Goal: Transaction & Acquisition: Purchase product/service

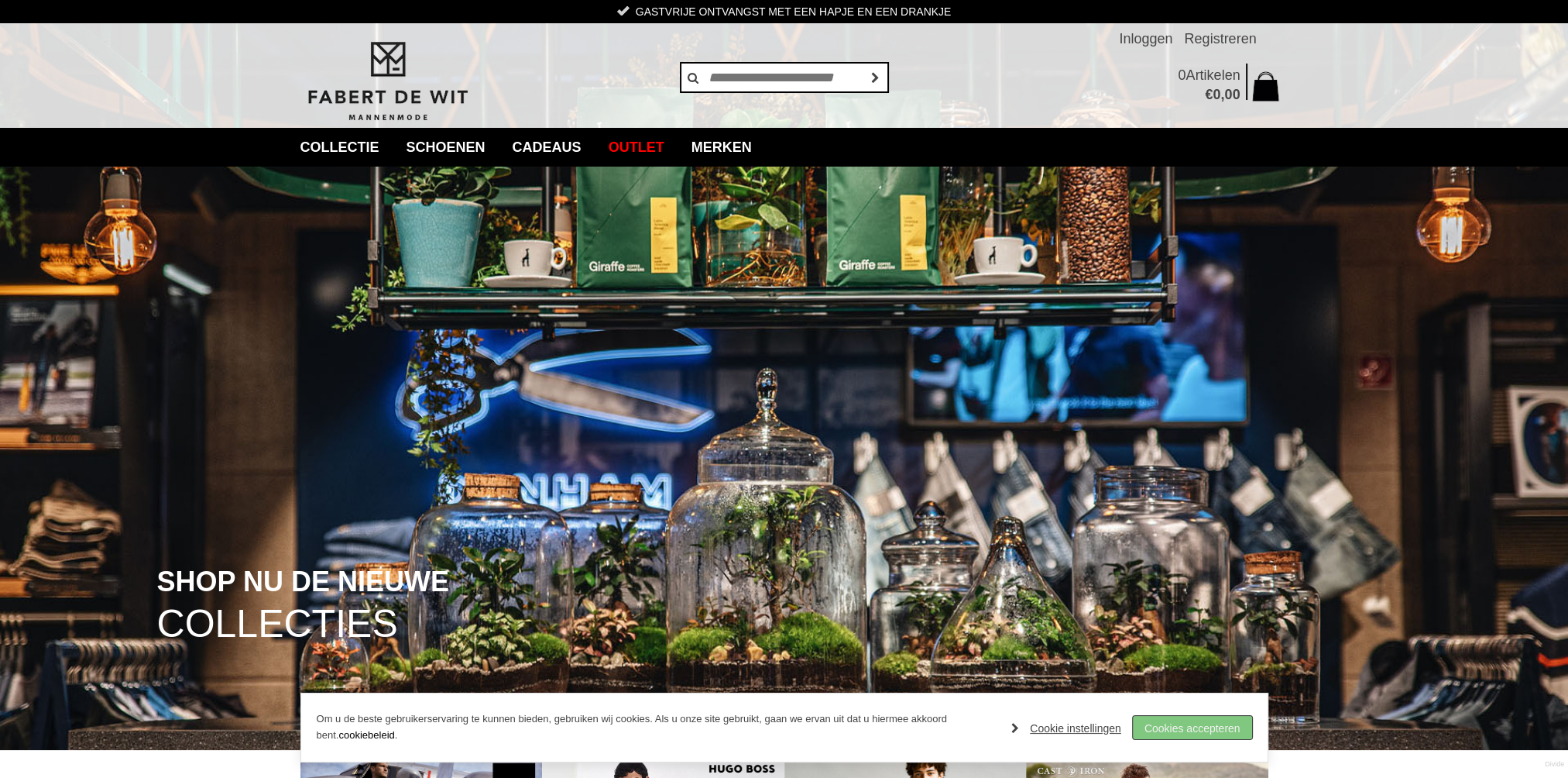
click at [1164, 726] on link "Cookies accepteren" at bounding box center [1192, 727] width 119 height 23
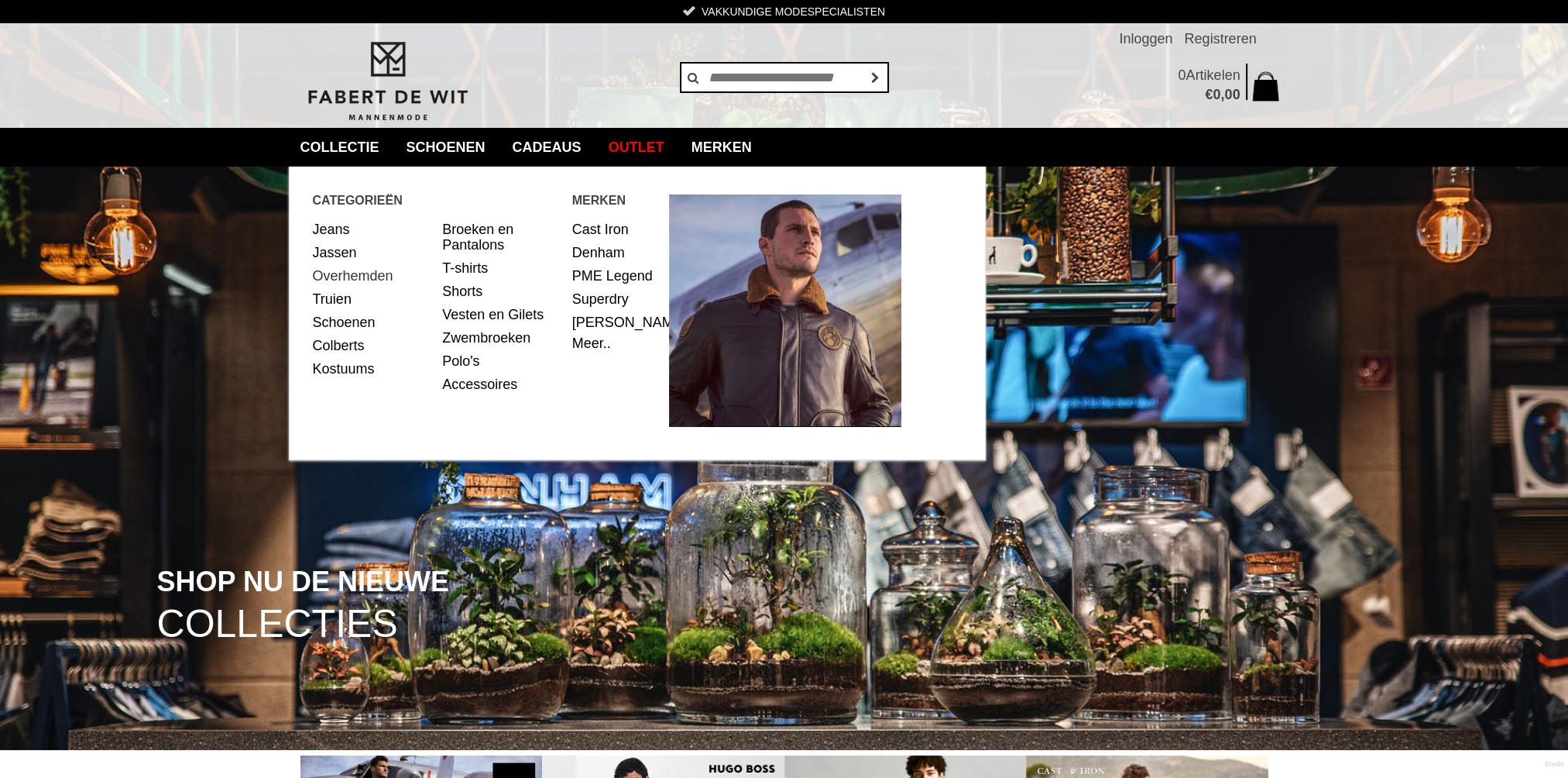
click at [352, 277] on link "Overhemden" at bounding box center [372, 276] width 118 height 23
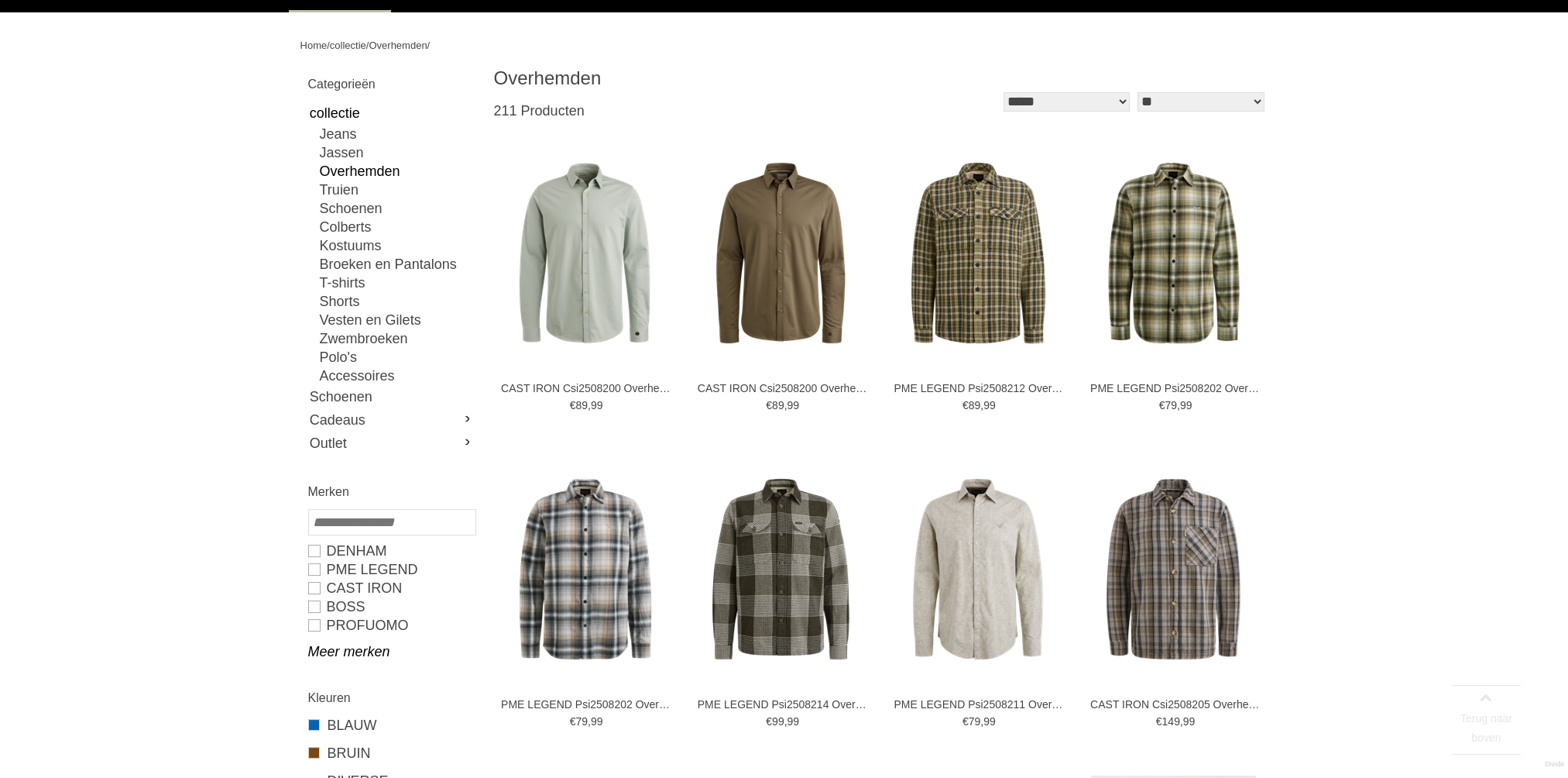
scroll to position [155, 0]
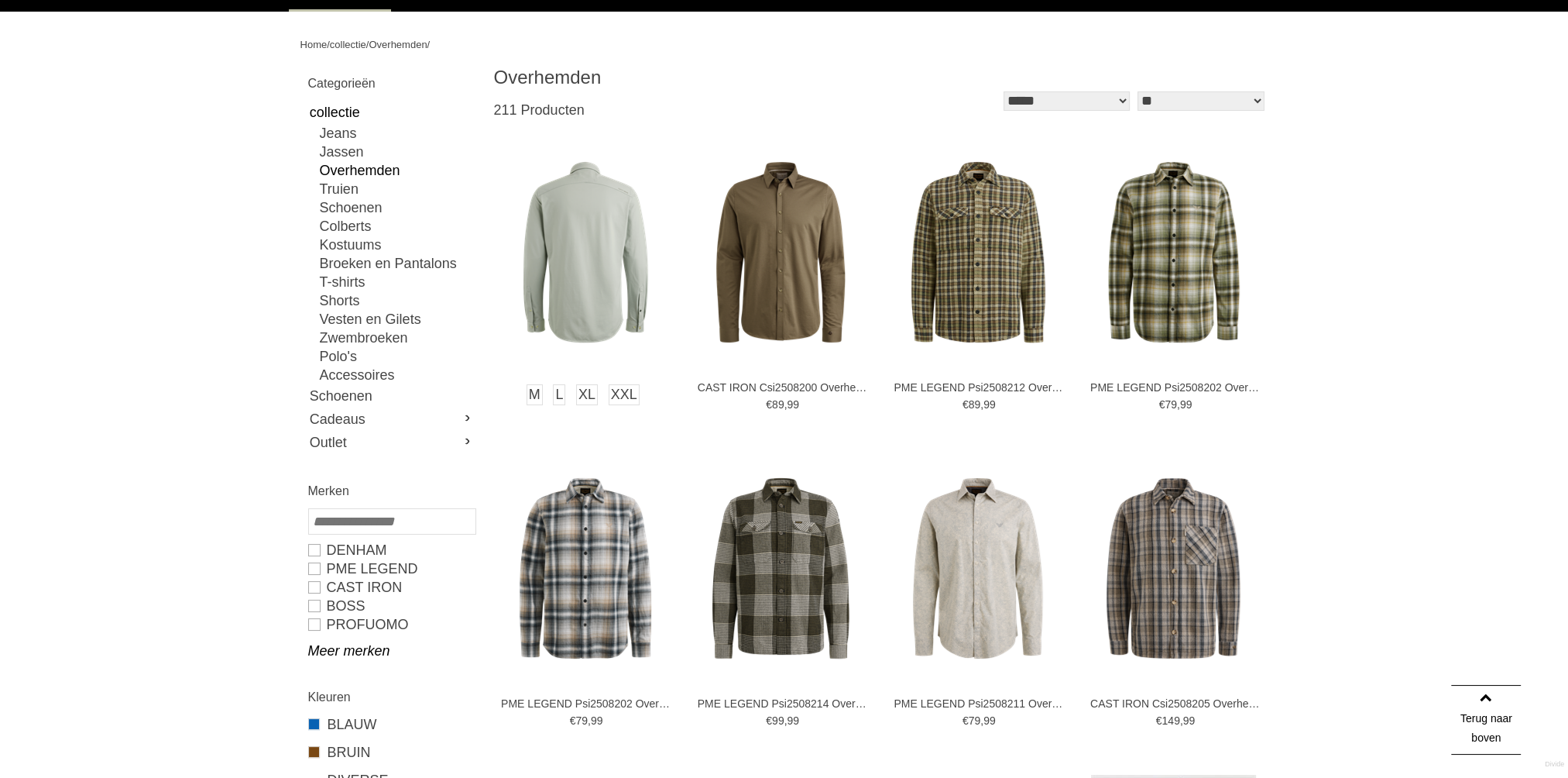
click at [583, 254] on img at bounding box center [585, 252] width 182 height 182
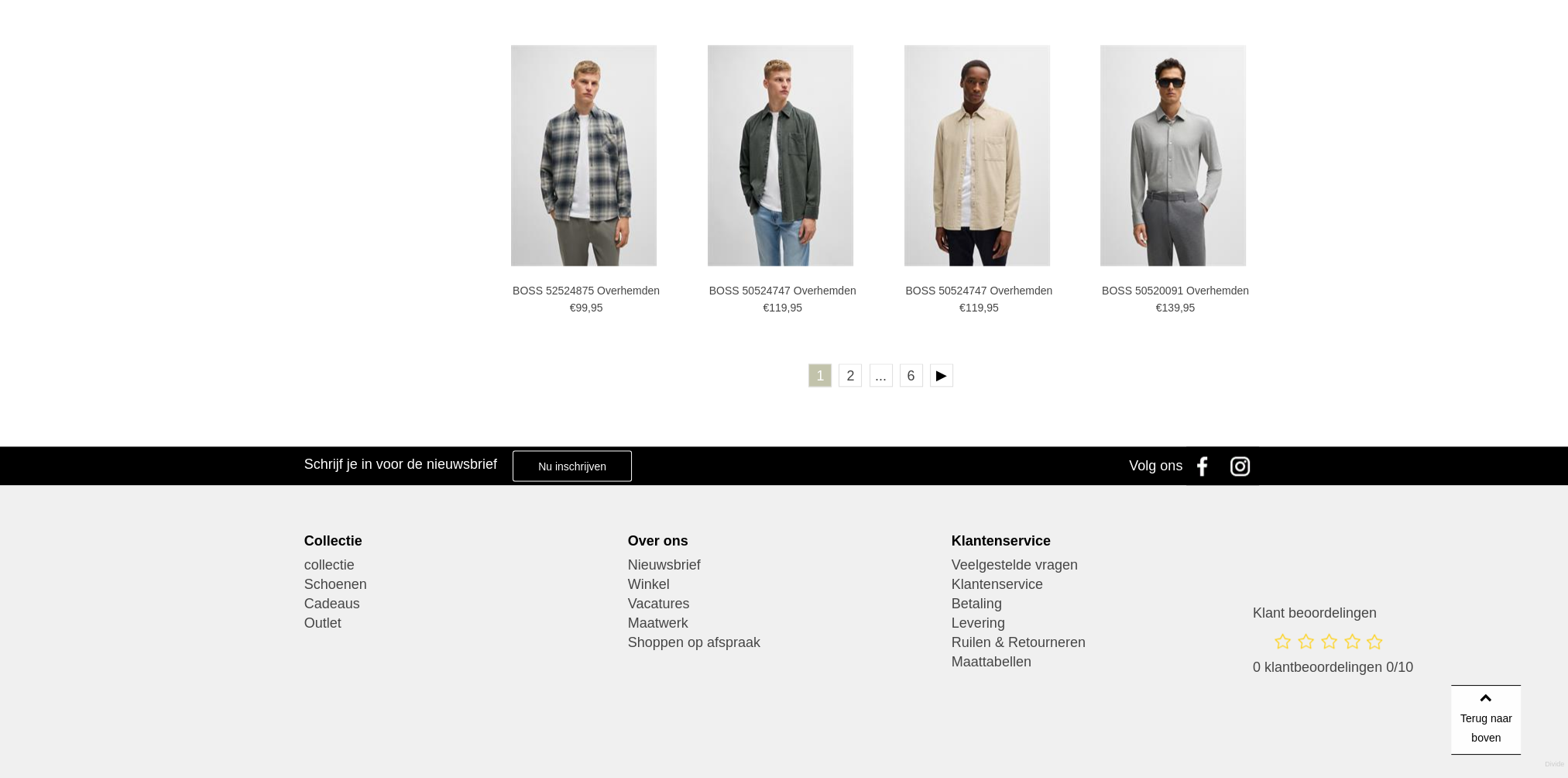
scroll to position [2788, 0]
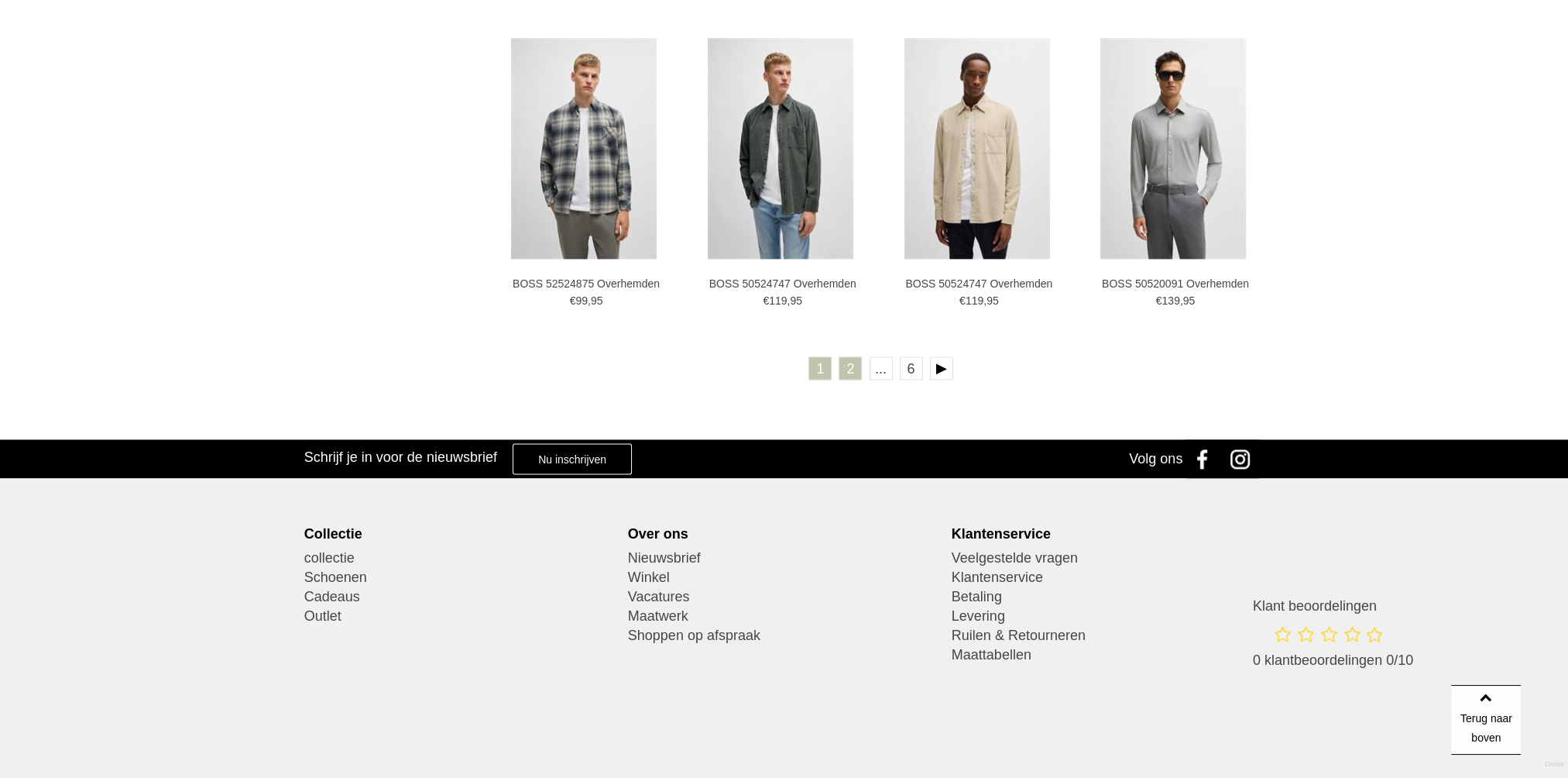
click at [849, 368] on link "2" at bounding box center [850, 368] width 23 height 23
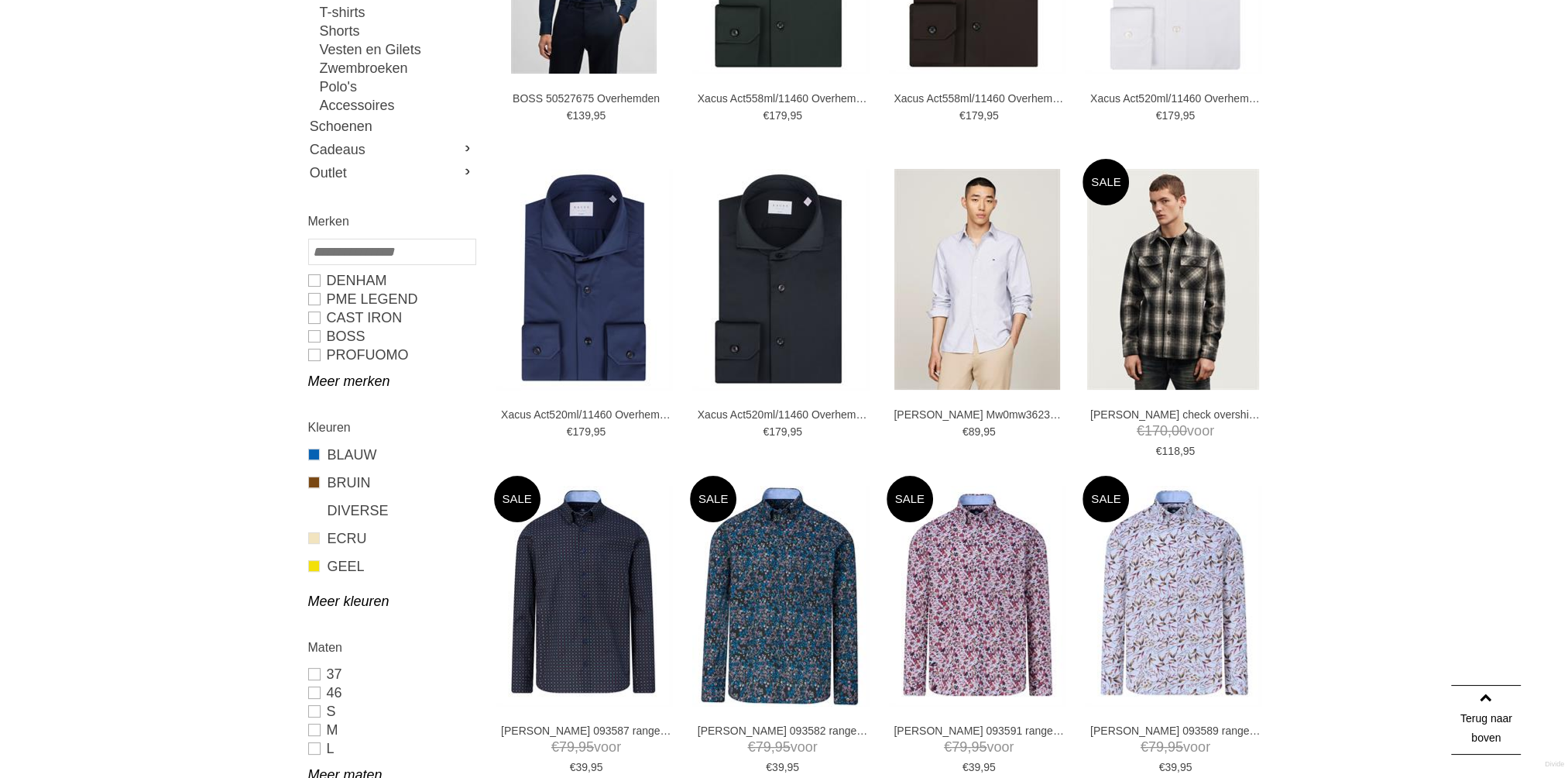
scroll to position [387, 0]
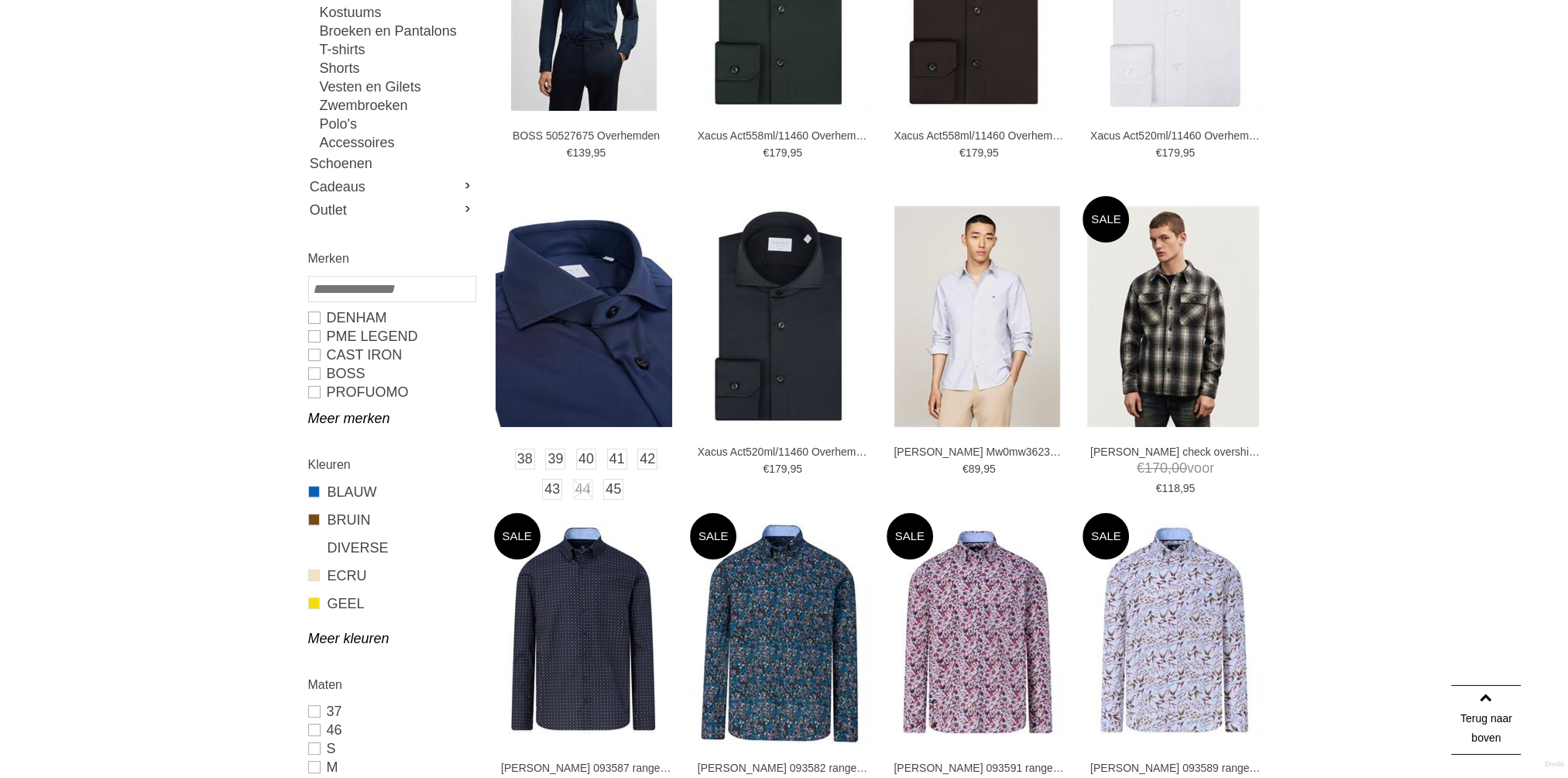
click at [596, 354] on img at bounding box center [584, 316] width 177 height 221
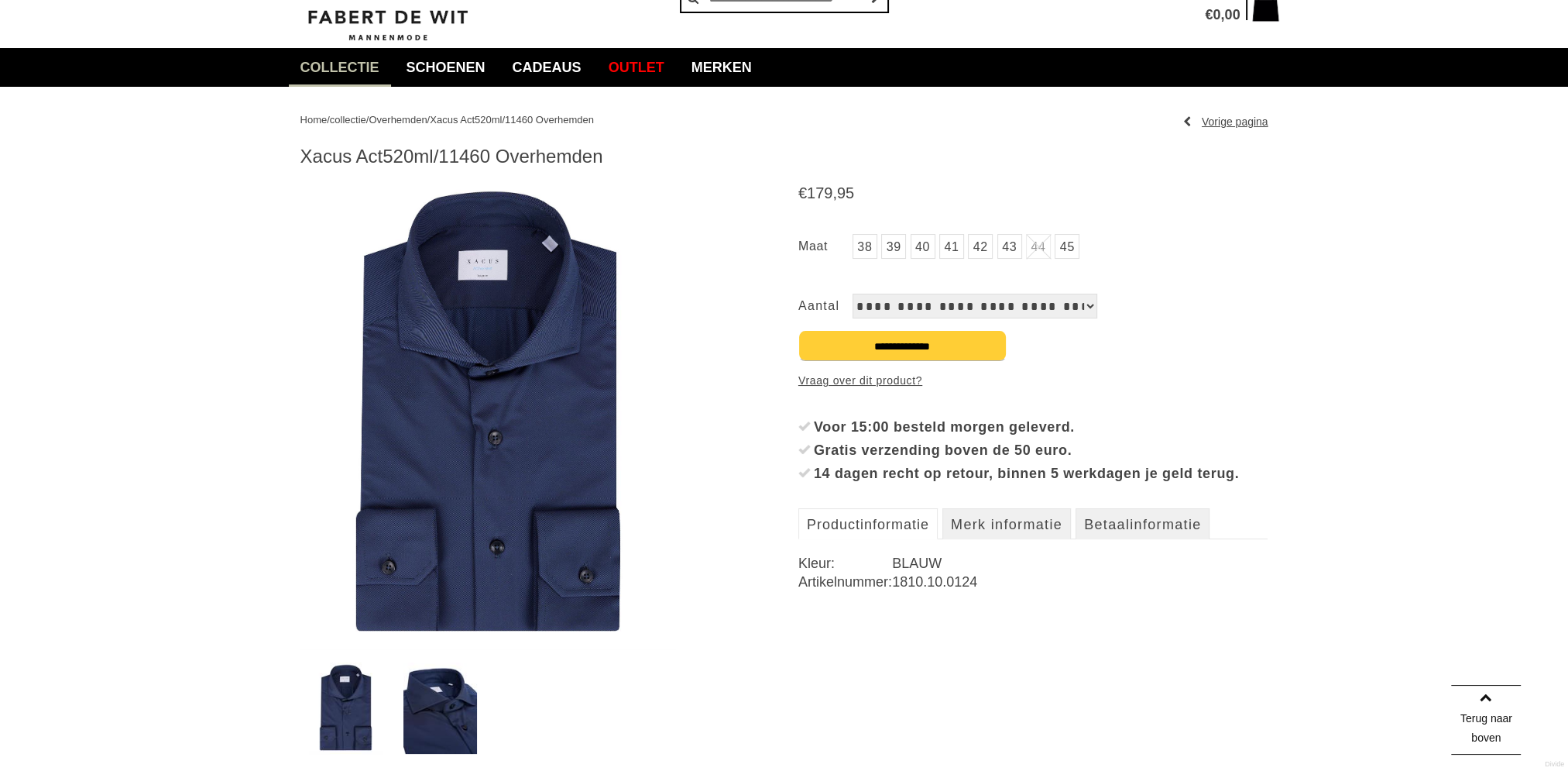
scroll to position [77, 0]
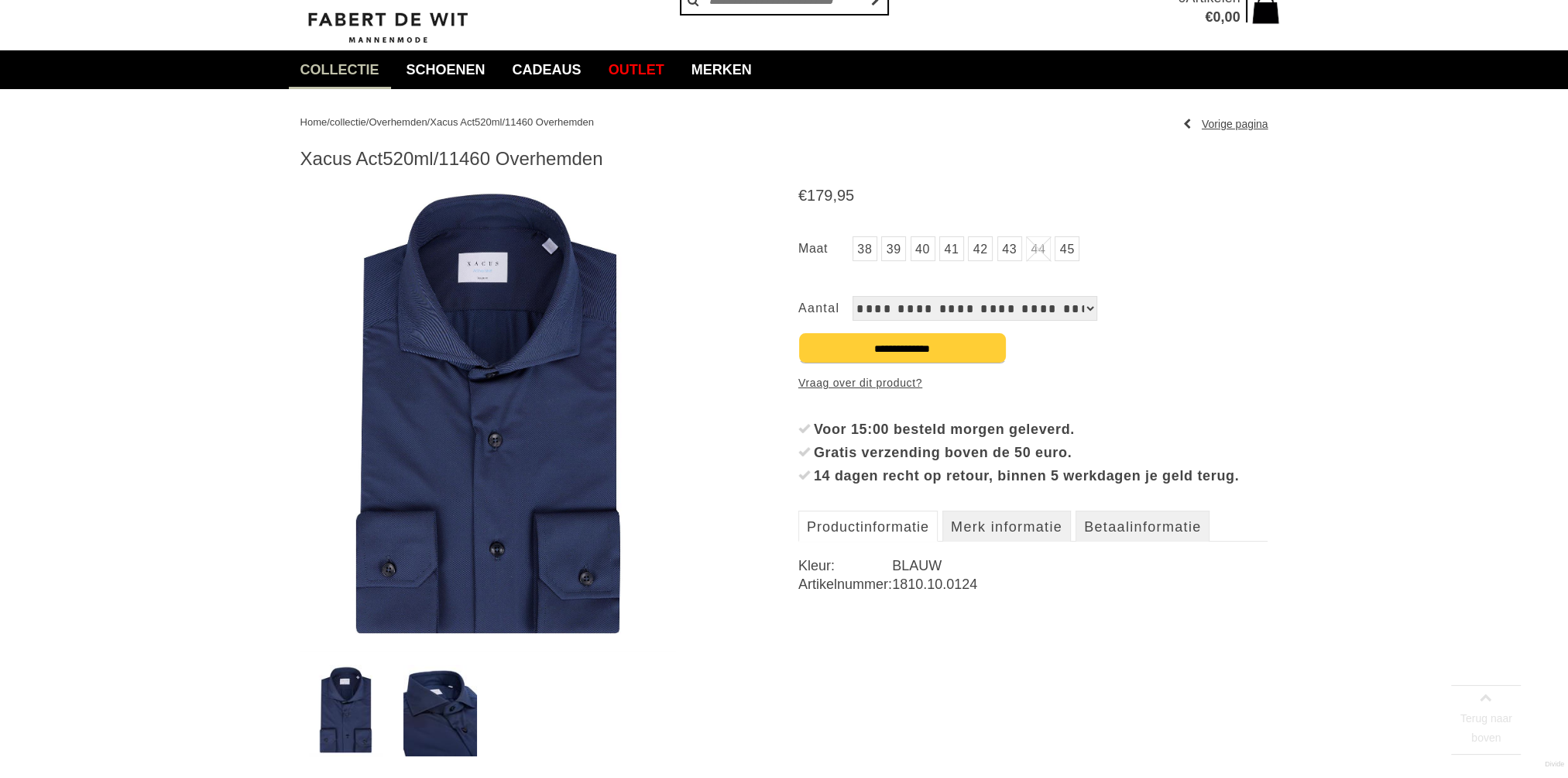
click at [433, 410] on img at bounding box center [488, 417] width 376 height 471
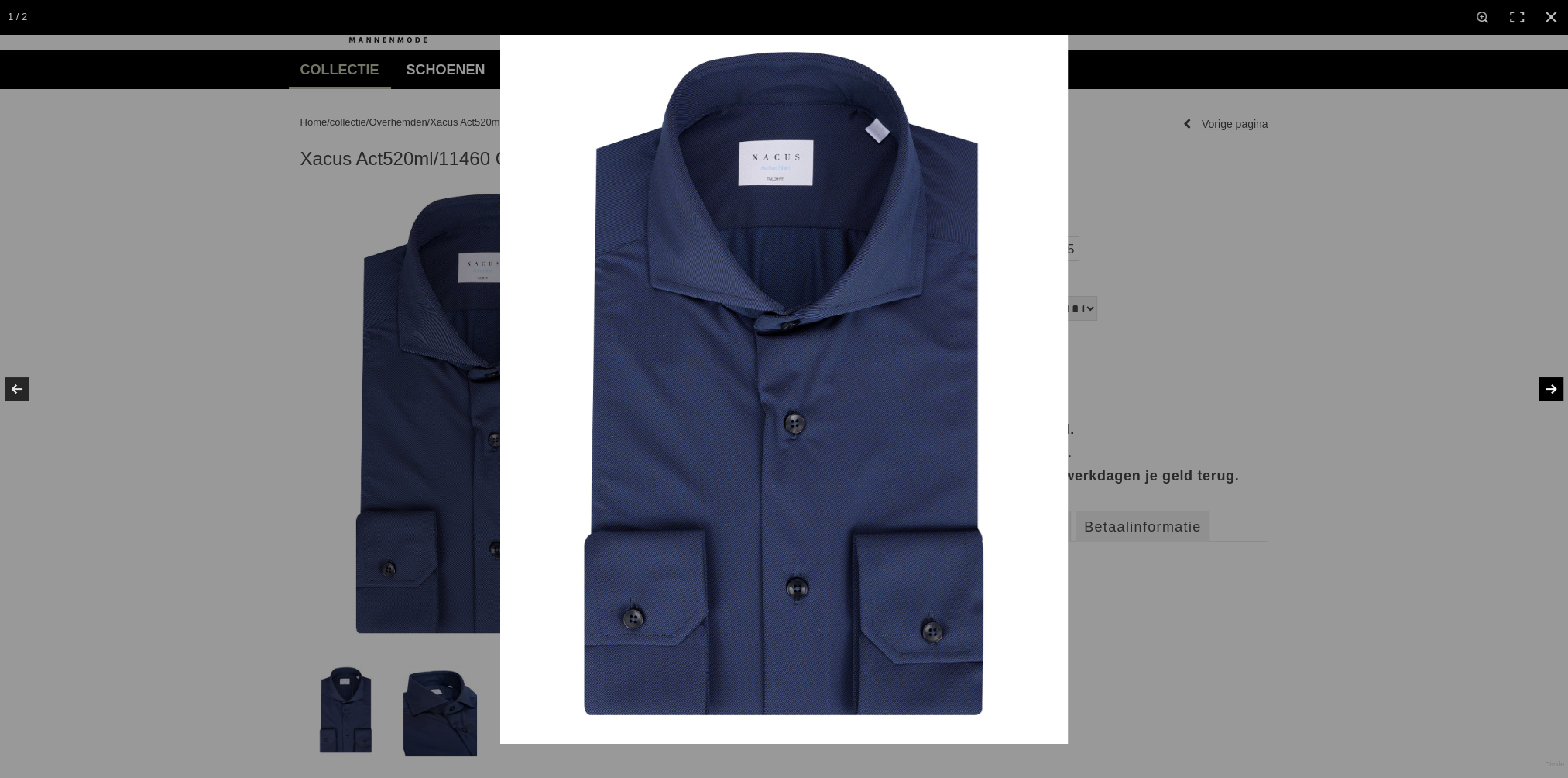
click at [1553, 393] on link at bounding box center [1541, 389] width 54 height 77
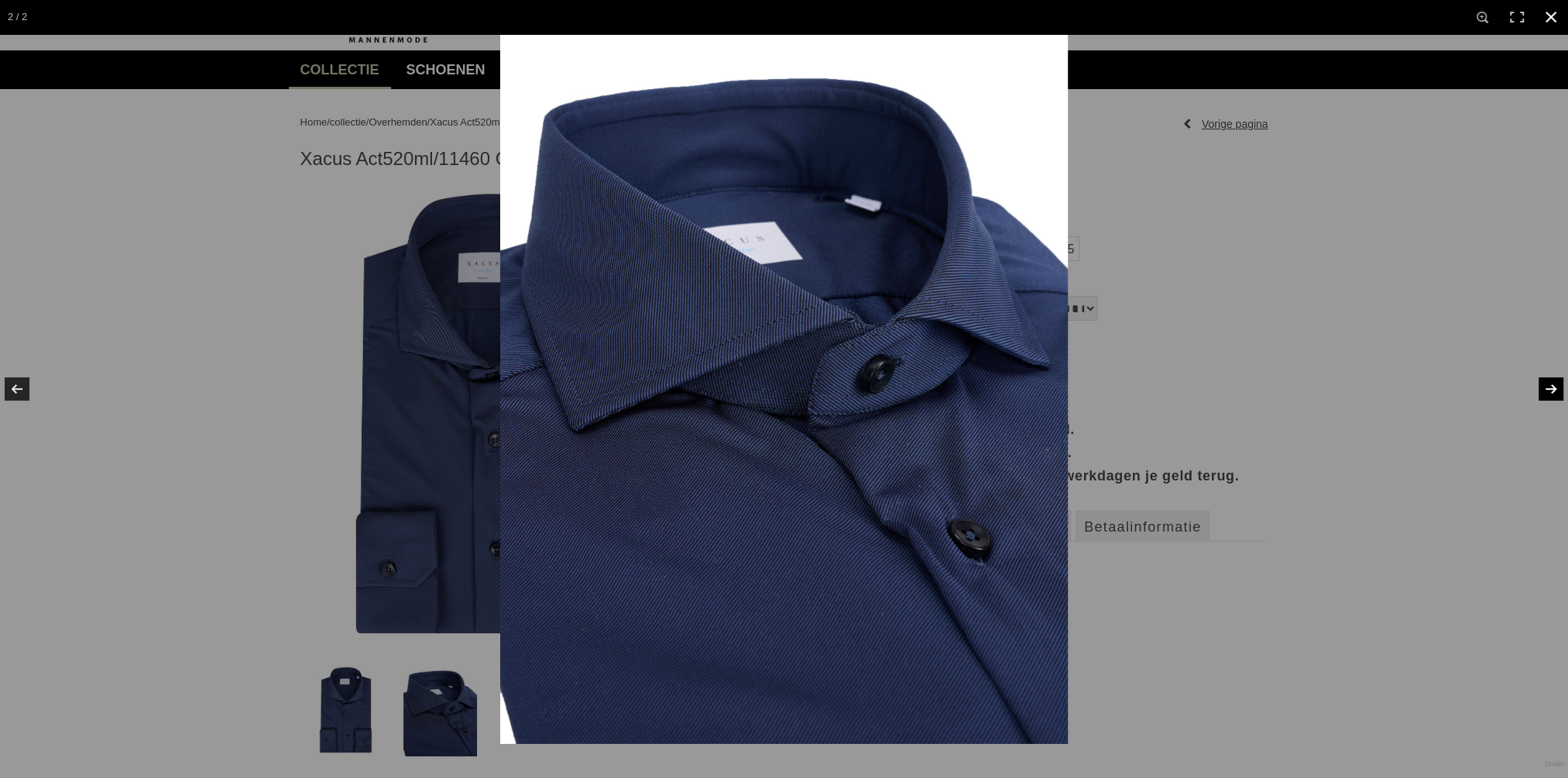
click at [1468, 270] on div at bounding box center [1284, 423] width 1568 height 778
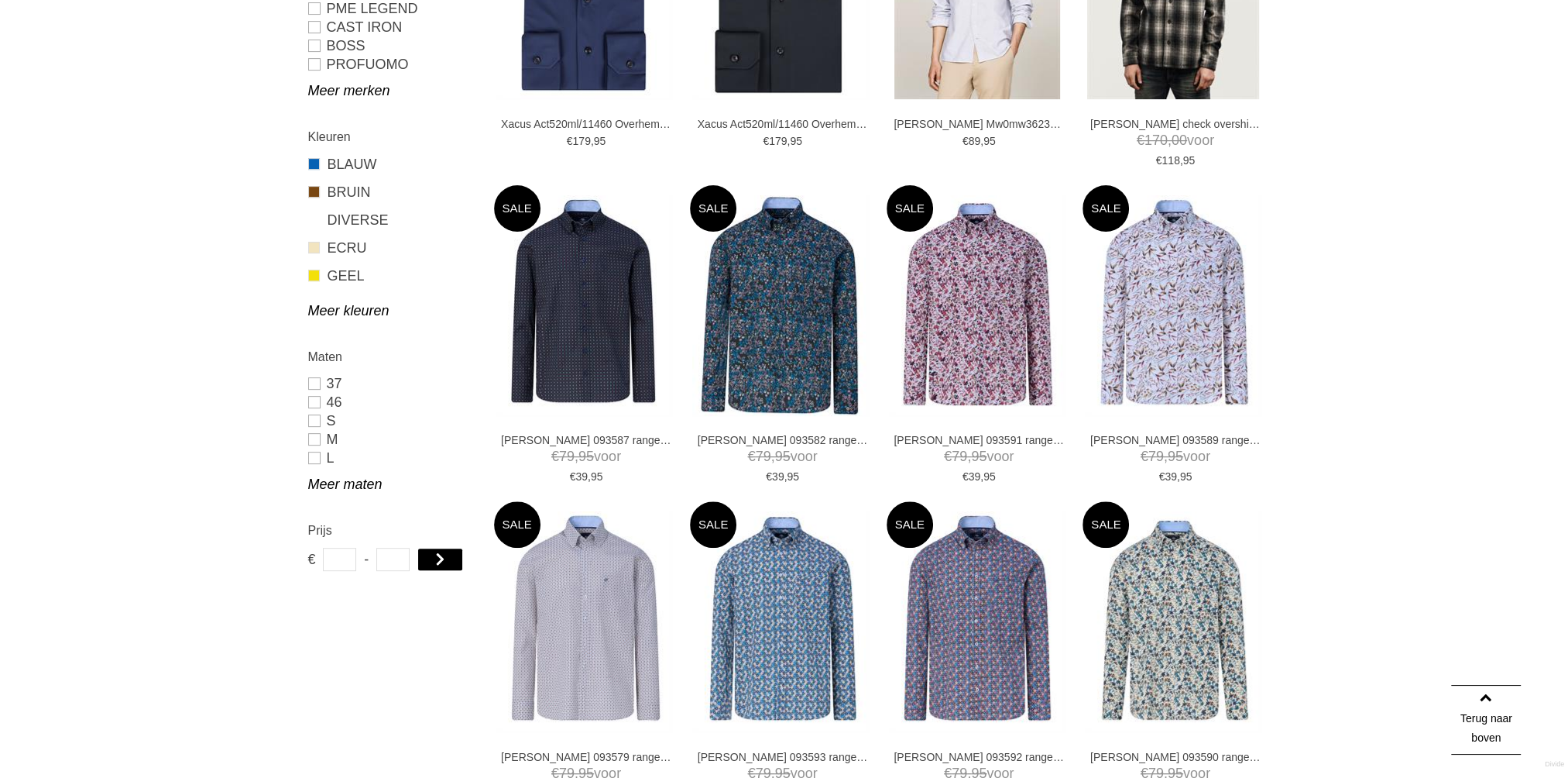
scroll to position [529, 0]
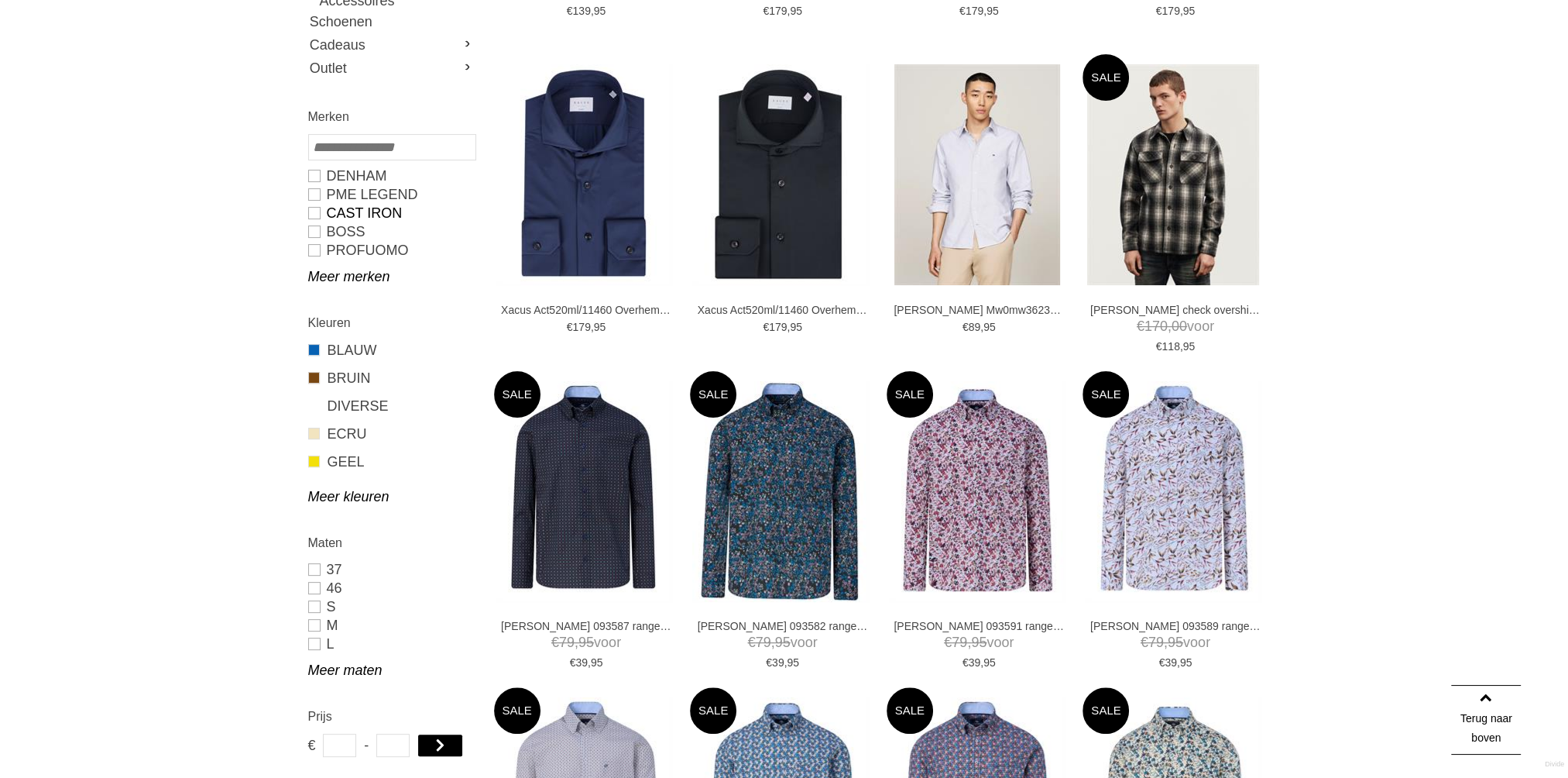
click at [314, 215] on link "CAST IRON" at bounding box center [391, 213] width 166 height 19
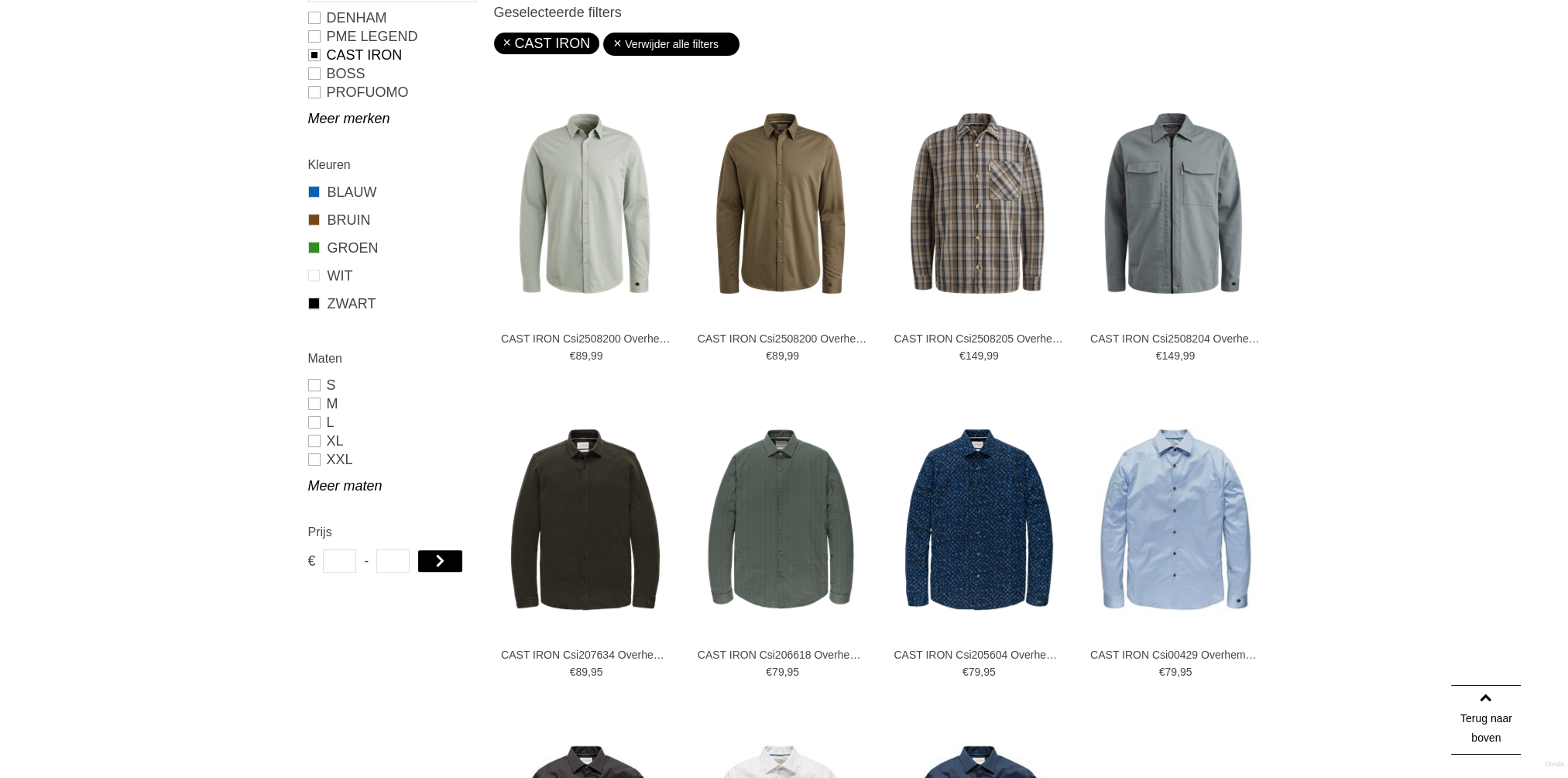
type input "**"
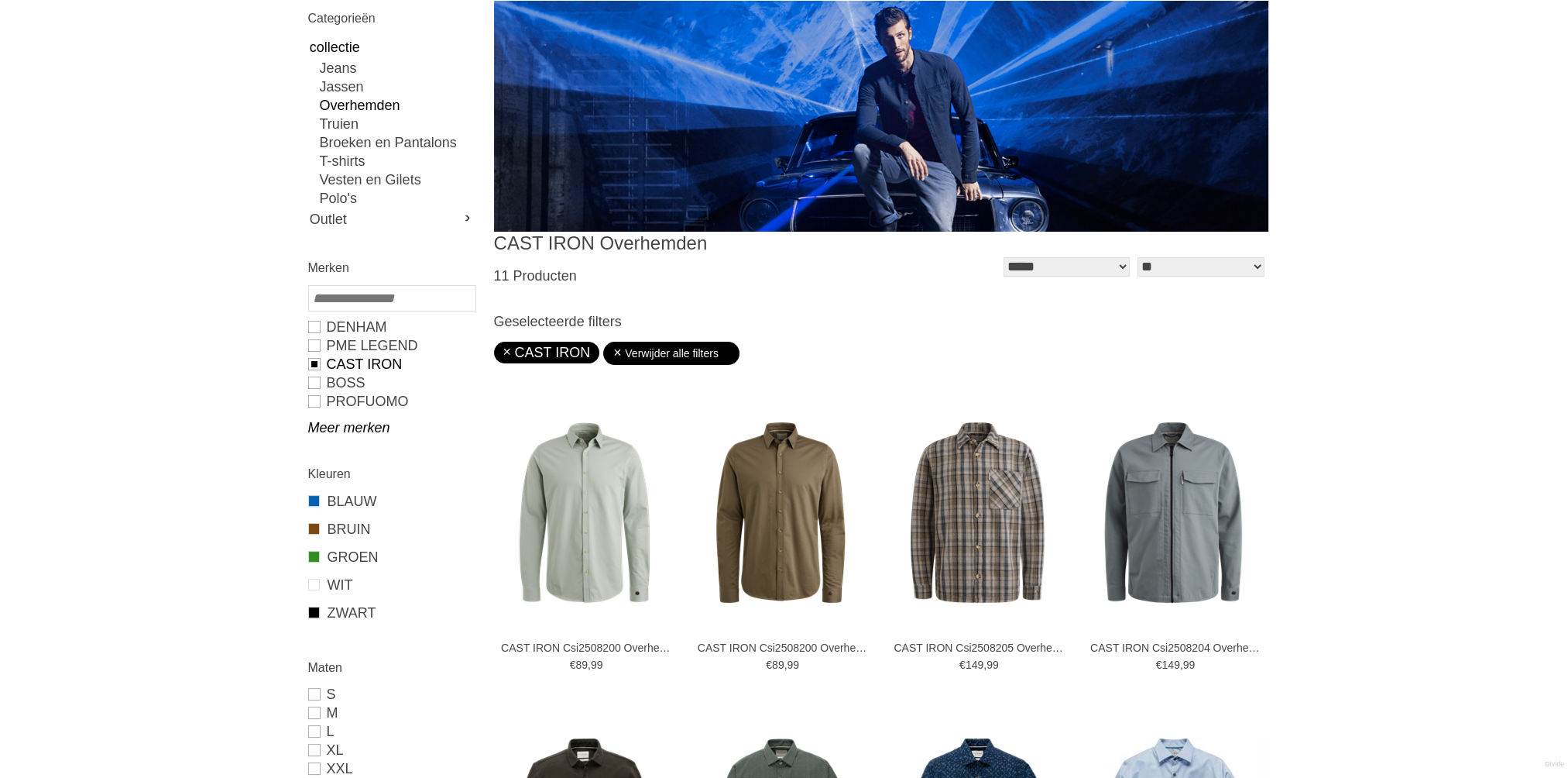
scroll to position [233, 0]
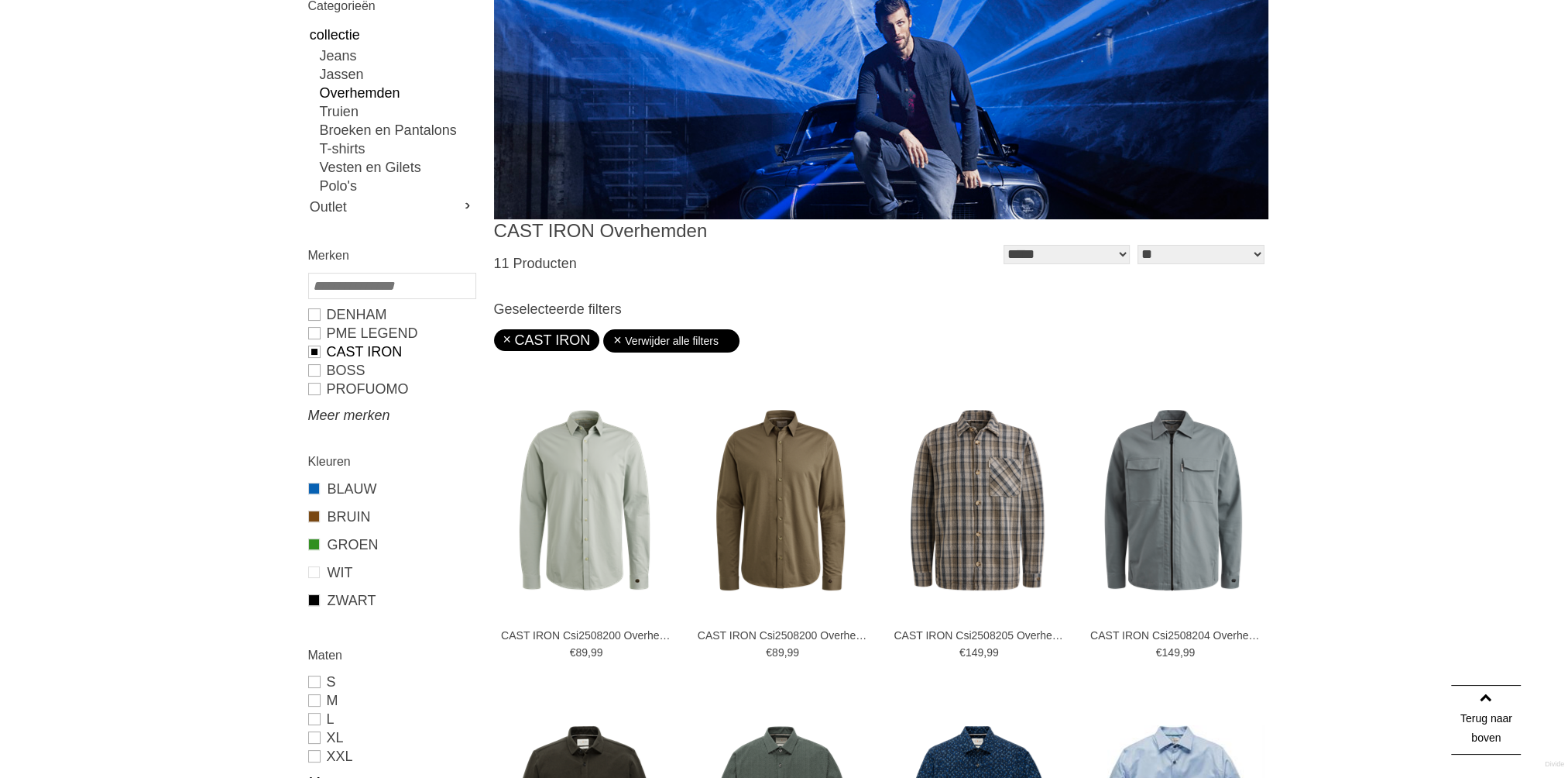
click at [343, 416] on link "Meer merken" at bounding box center [391, 416] width 166 height 19
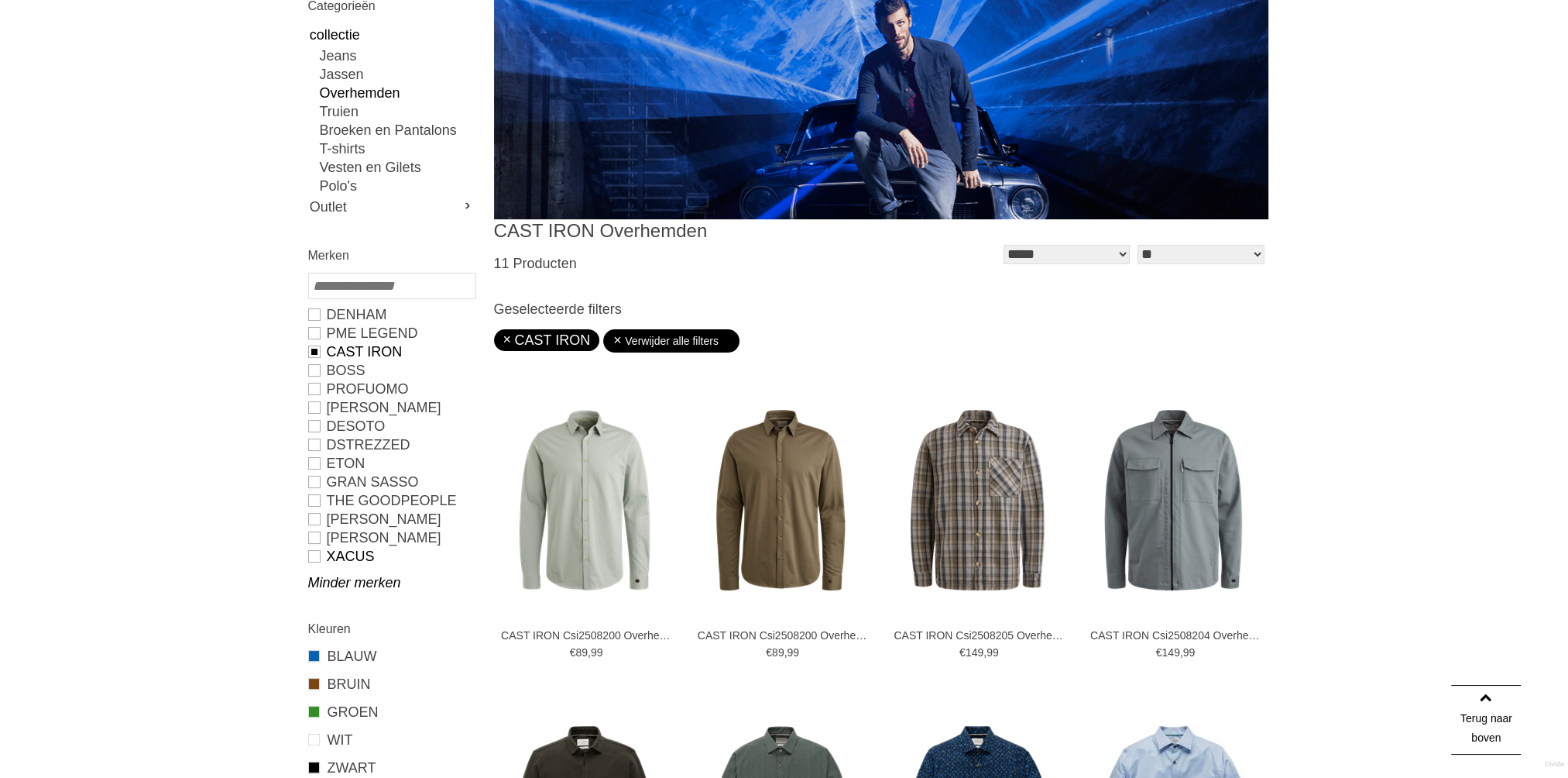
click at [312, 559] on link "Xacus" at bounding box center [391, 556] width 166 height 19
type input "***"
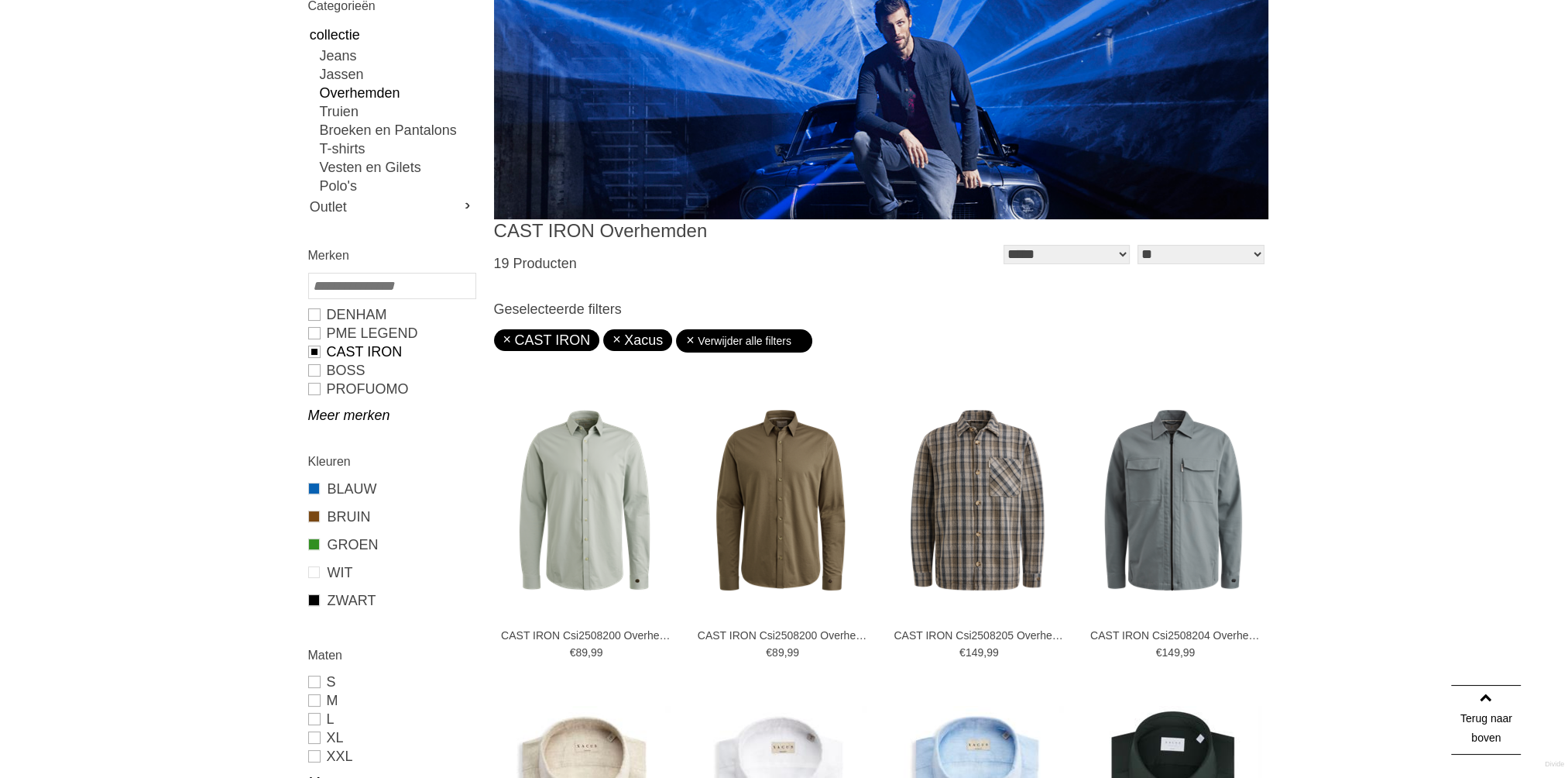
click at [505, 341] on link "CAST IRON" at bounding box center [547, 340] width 88 height 15
type input "***"
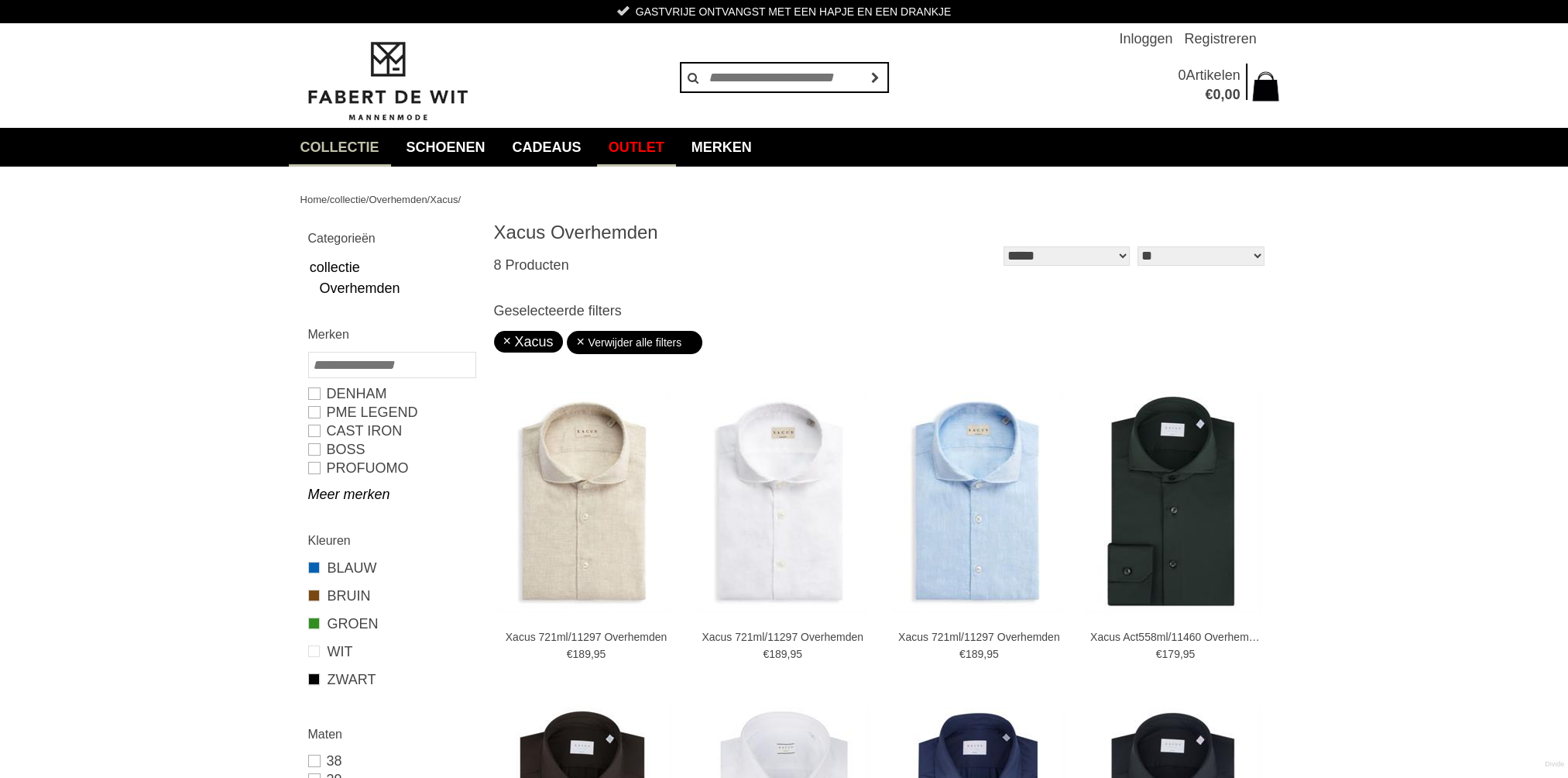
click at [672, 143] on link "Outlet" at bounding box center [636, 147] width 79 height 39
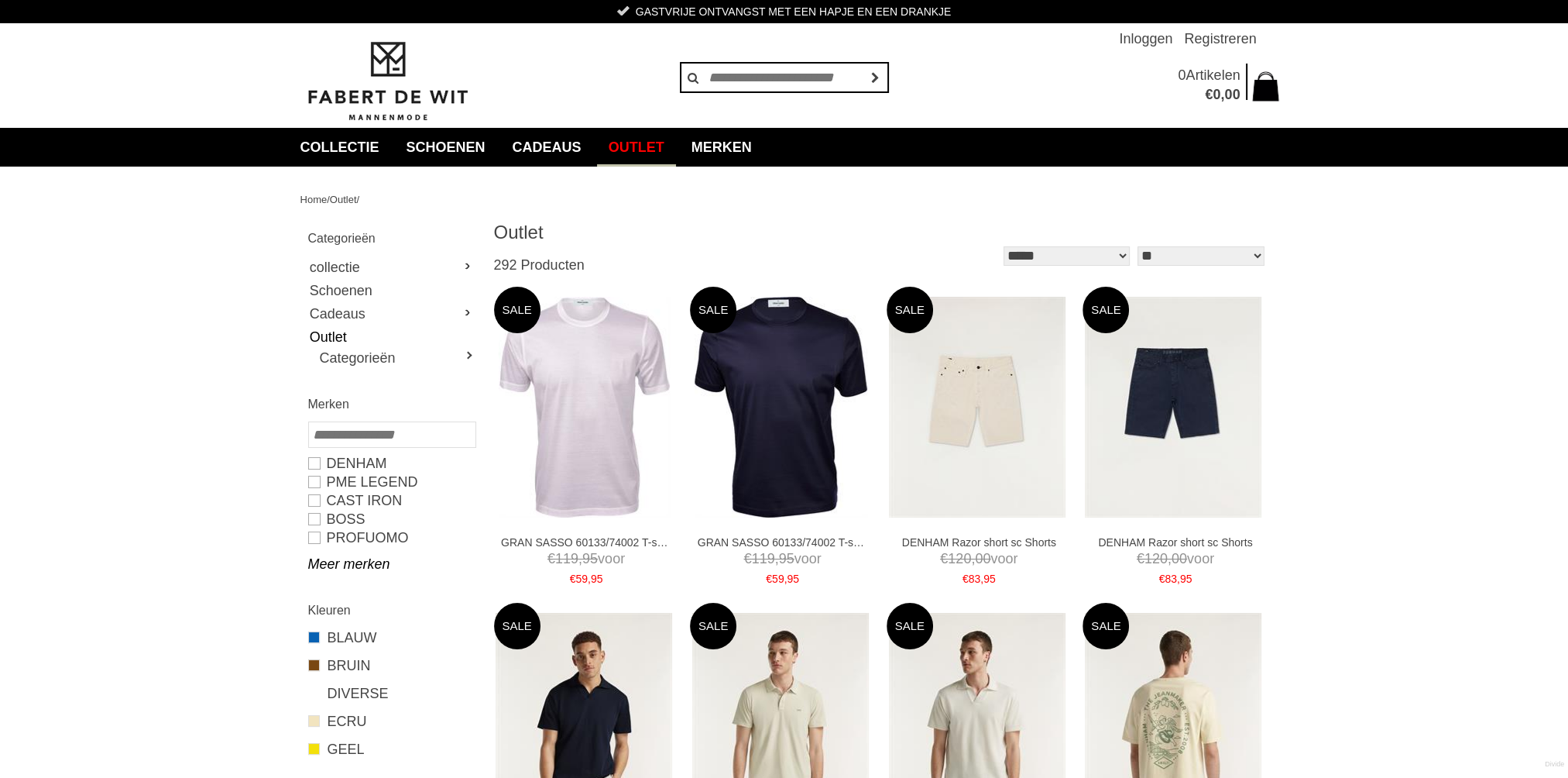
click at [387, 79] on img at bounding box center [387, 81] width 174 height 83
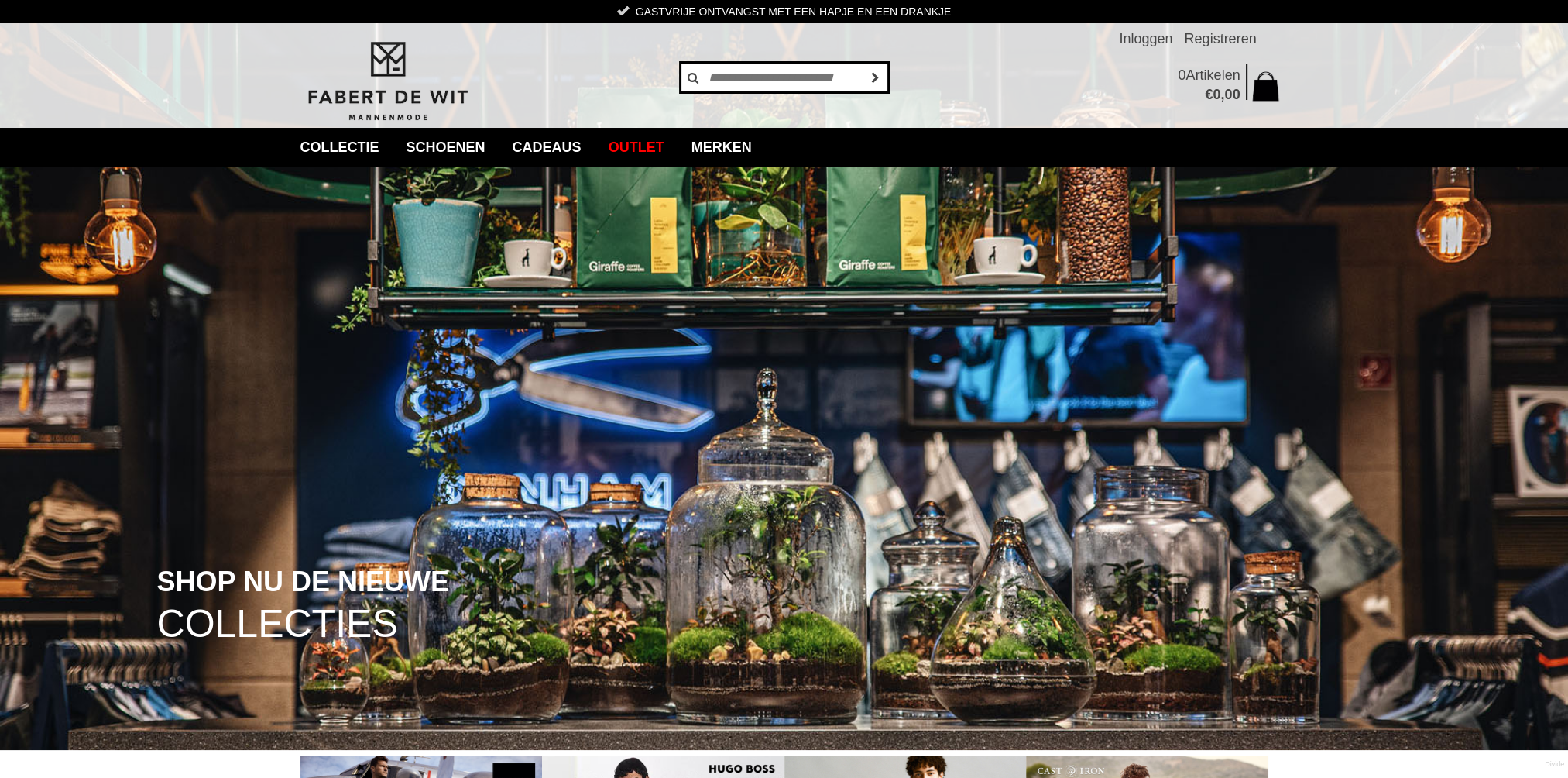
click at [730, 73] on input "text" at bounding box center [784, 77] width 209 height 31
type input "********"
